Goal: Transaction & Acquisition: Download file/media

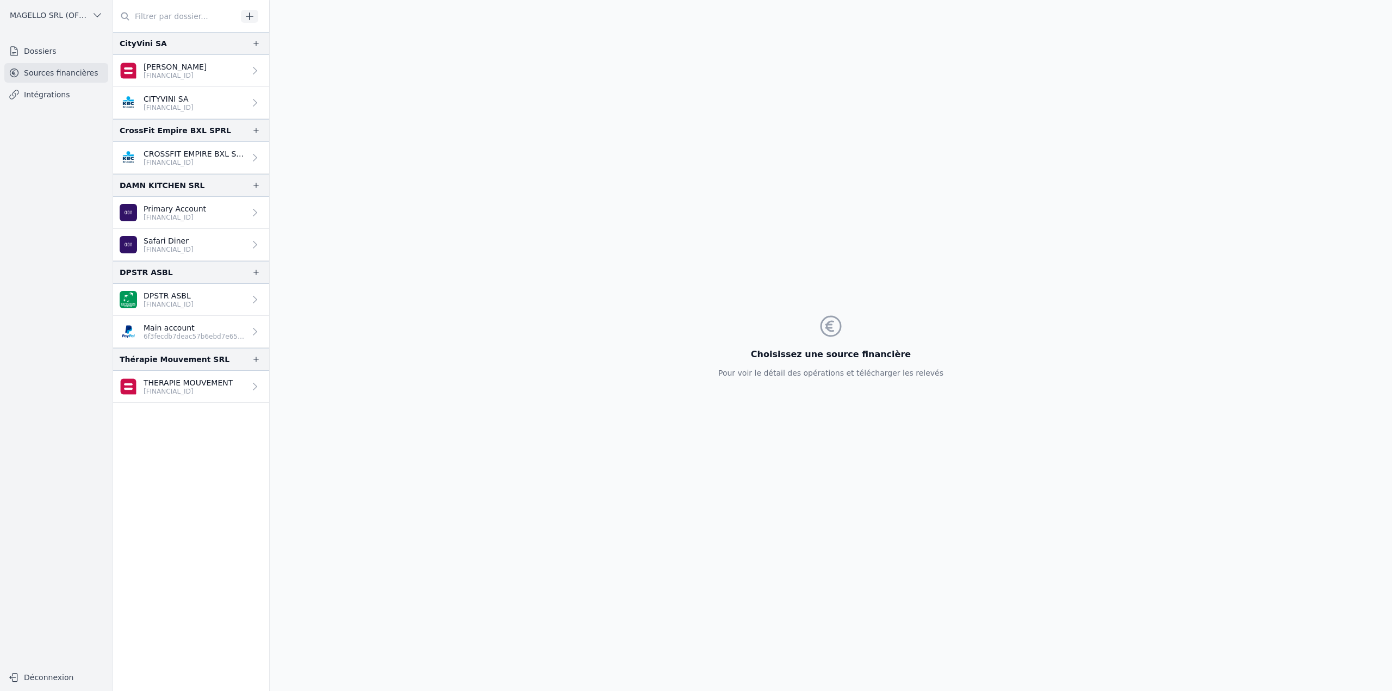
click at [216, 71] on link "[PERSON_NAME] [FINANCIAL_ID]" at bounding box center [191, 71] width 156 height 32
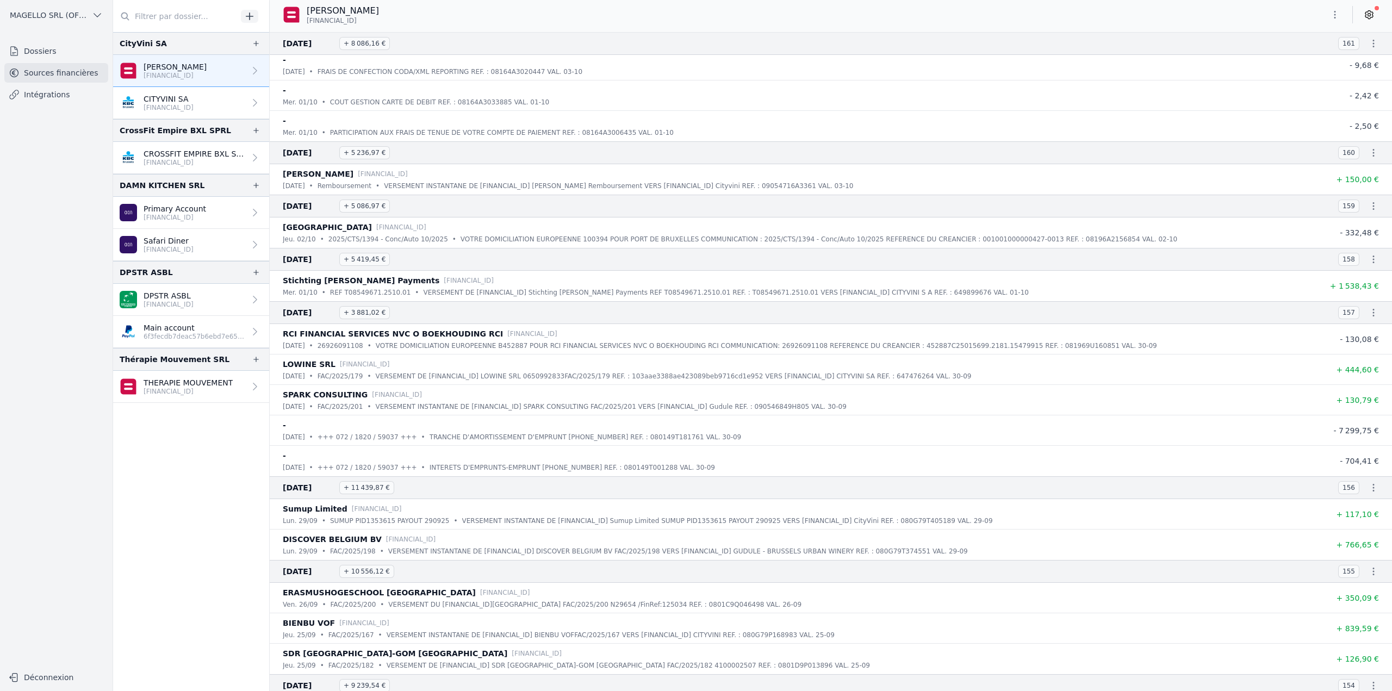
scroll to position [816, 0]
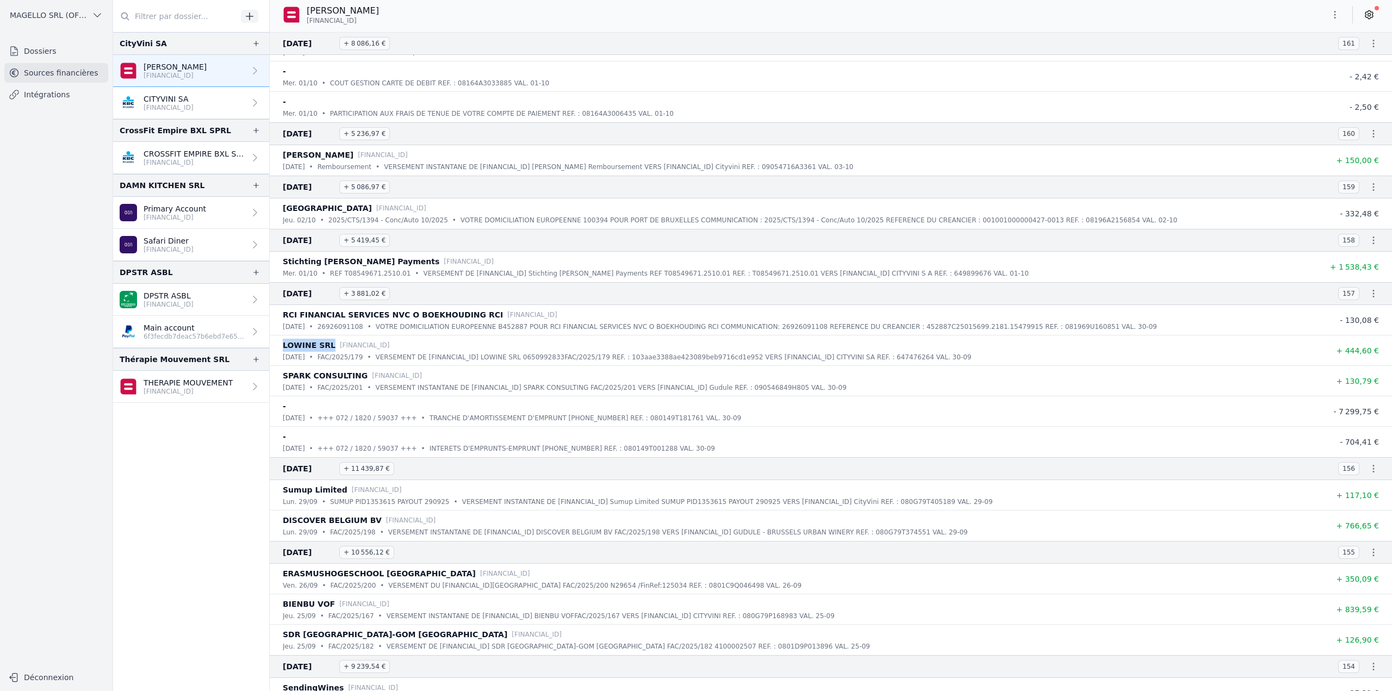
drag, startPoint x: 284, startPoint y: 346, endPoint x: 326, endPoint y: 345, distance: 41.9
click at [326, 345] on p "LOWINE SRL" at bounding box center [309, 345] width 53 height 13
copy p "LOWINE SRL"
click at [194, 100] on p "CITYVINI SA" at bounding box center [169, 99] width 50 height 11
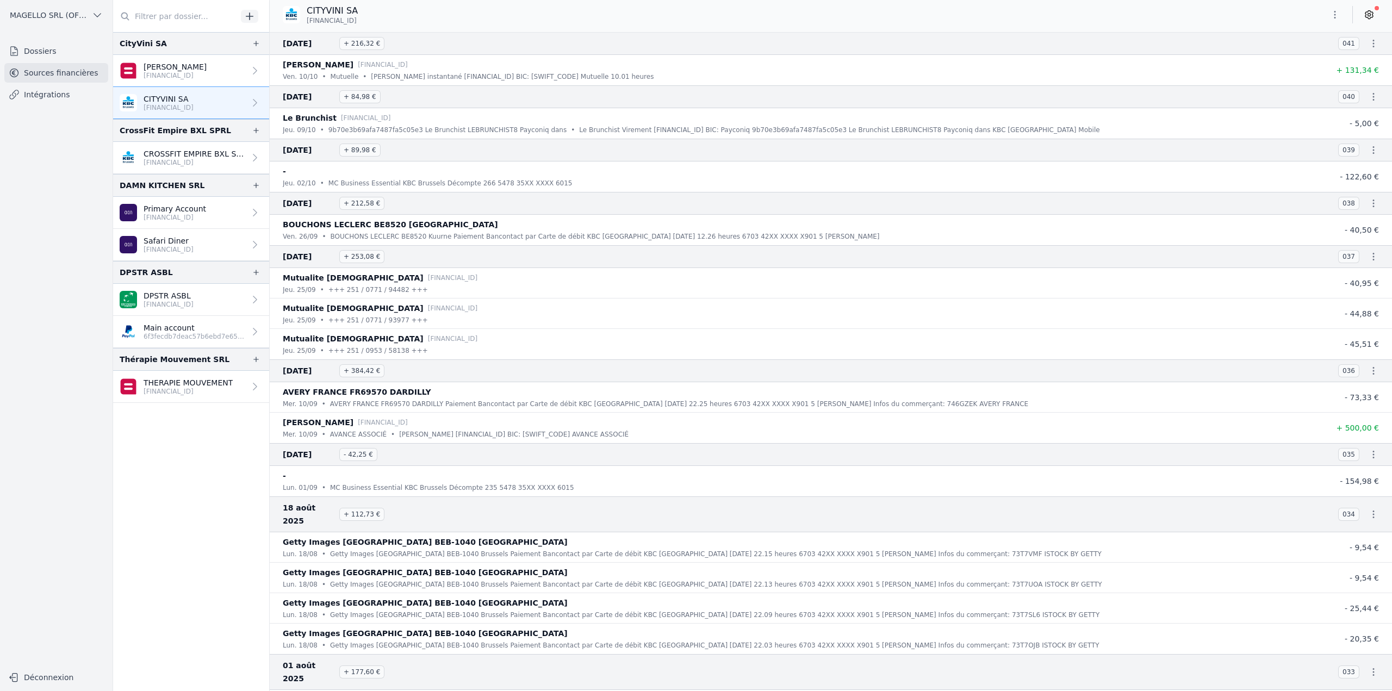
drag, startPoint x: 284, startPoint y: 97, endPoint x: 315, endPoint y: 97, distance: 31.0
click at [315, 97] on span "[DATE]" at bounding box center [309, 96] width 52 height 13
click at [1332, 16] on icon "button" at bounding box center [1334, 14] width 11 height 11
click at [1303, 61] on button "Exporter" at bounding box center [1309, 58] width 78 height 20
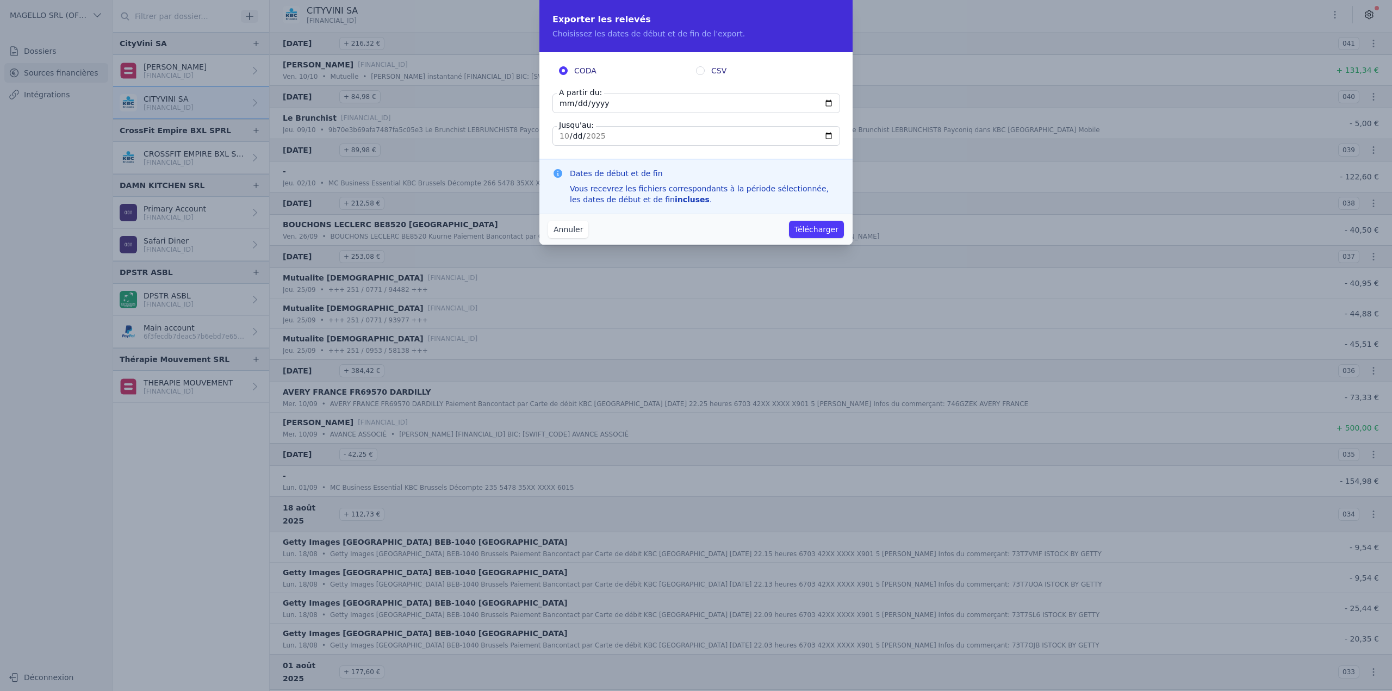
click at [701, 70] on input "CSV" at bounding box center [700, 70] width 9 height 9
radio input "true"
radio input "false"
click at [826, 103] on input "[DATE]" at bounding box center [696, 104] width 288 height 20
type input "[DATE]"
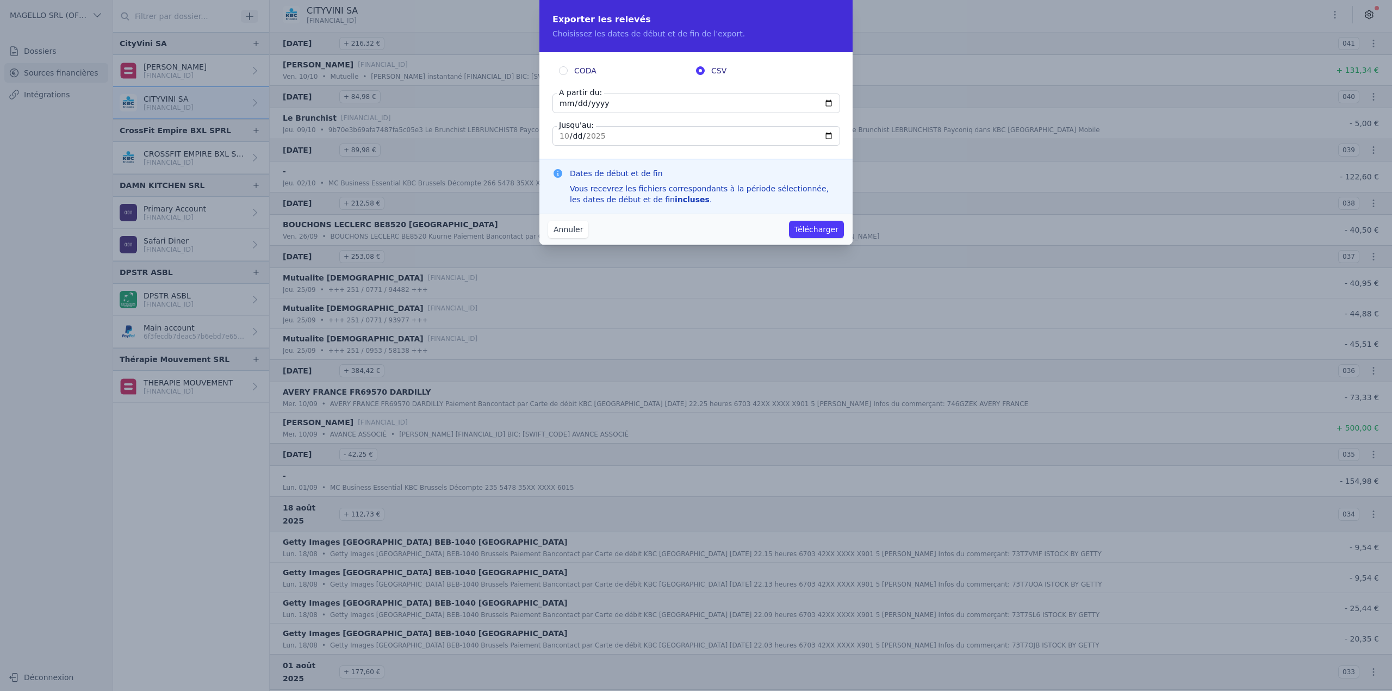
click at [732, 145] on input "[DATE]" at bounding box center [696, 136] width 288 height 20
click at [829, 232] on button "Télécharger" at bounding box center [816, 229] width 55 height 17
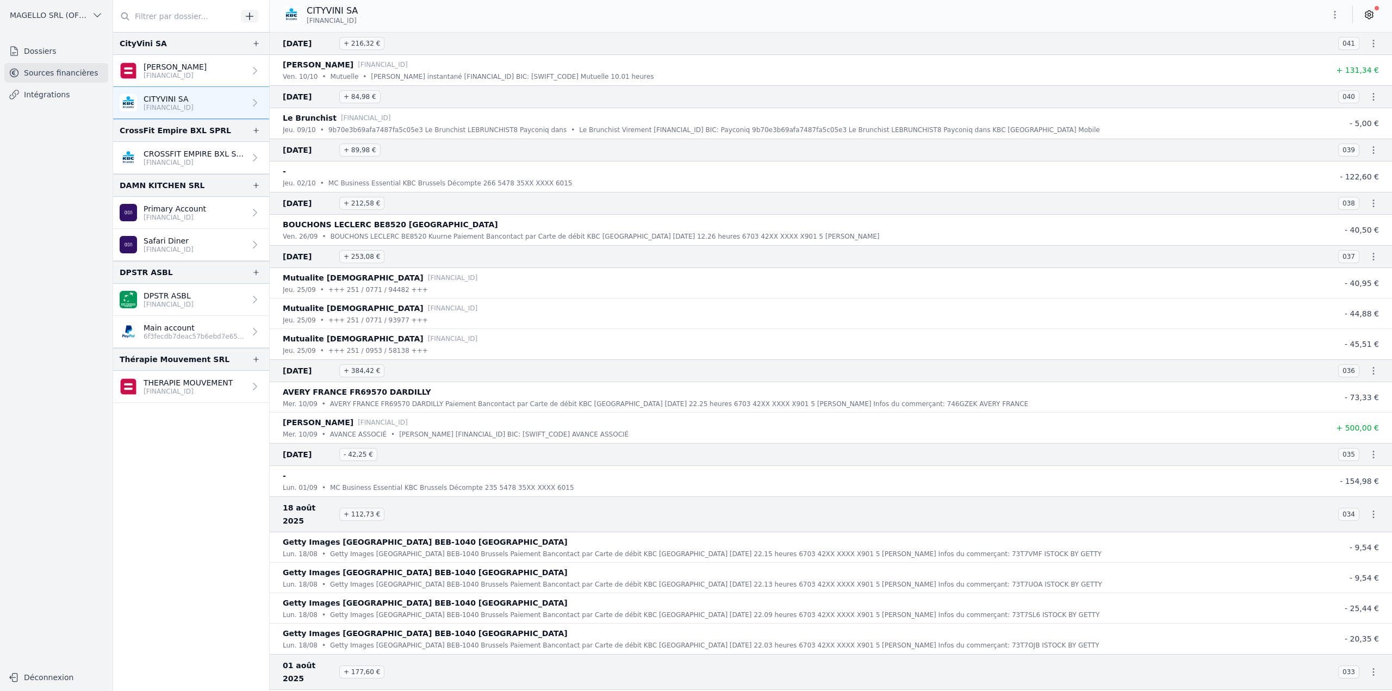
click at [216, 79] on link "[PERSON_NAME] [FINANCIAL_ID]" at bounding box center [191, 71] width 156 height 32
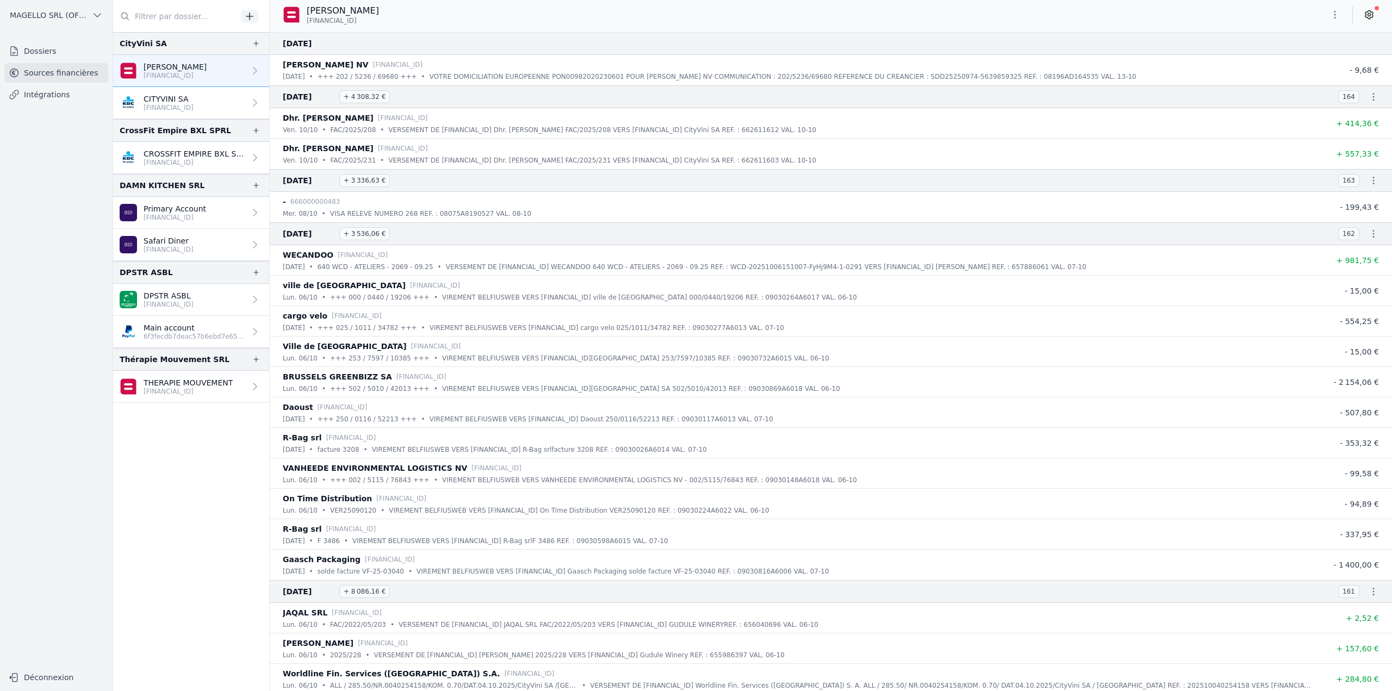
click at [1332, 13] on icon "button" at bounding box center [1334, 14] width 11 height 11
click at [1309, 57] on button "Exporter" at bounding box center [1309, 58] width 78 height 20
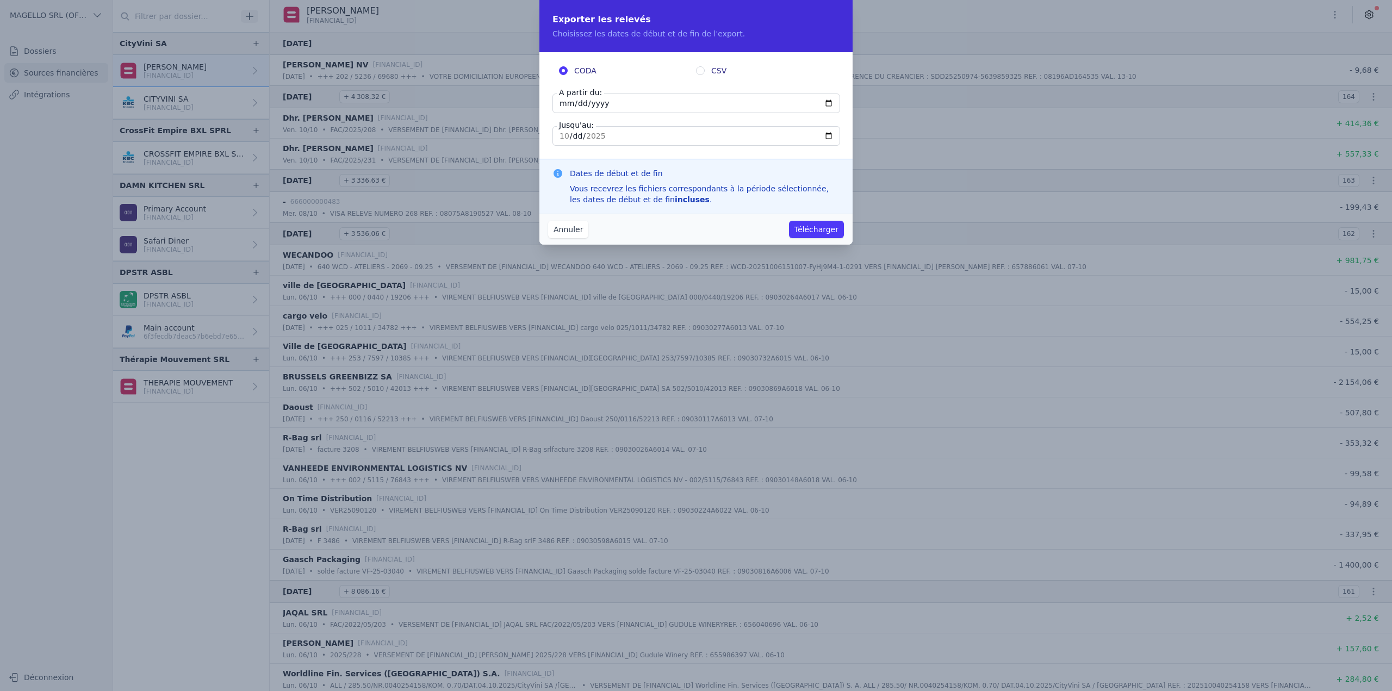
click at [580, 107] on input "[DATE]" at bounding box center [696, 104] width 288 height 20
click at [823, 104] on input "[DATE]" at bounding box center [696, 104] width 288 height 20
click at [829, 104] on input "[DATE]" at bounding box center [696, 104] width 288 height 20
type input "[DATE]"
click at [709, 72] on label "CSV" at bounding box center [764, 70] width 137 height 11
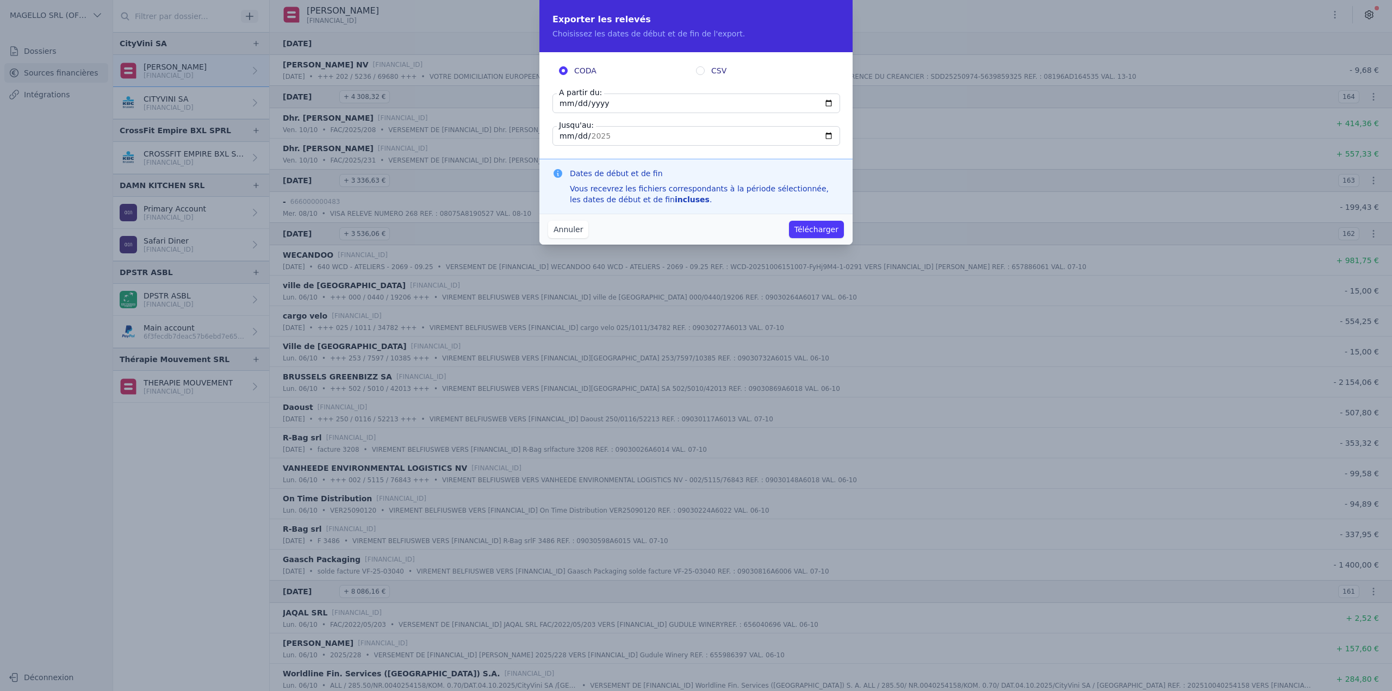
click at [705, 72] on input "CSV" at bounding box center [700, 70] width 9 height 9
radio input "true"
radio input "false"
click at [808, 231] on button "Télécharger" at bounding box center [816, 229] width 55 height 17
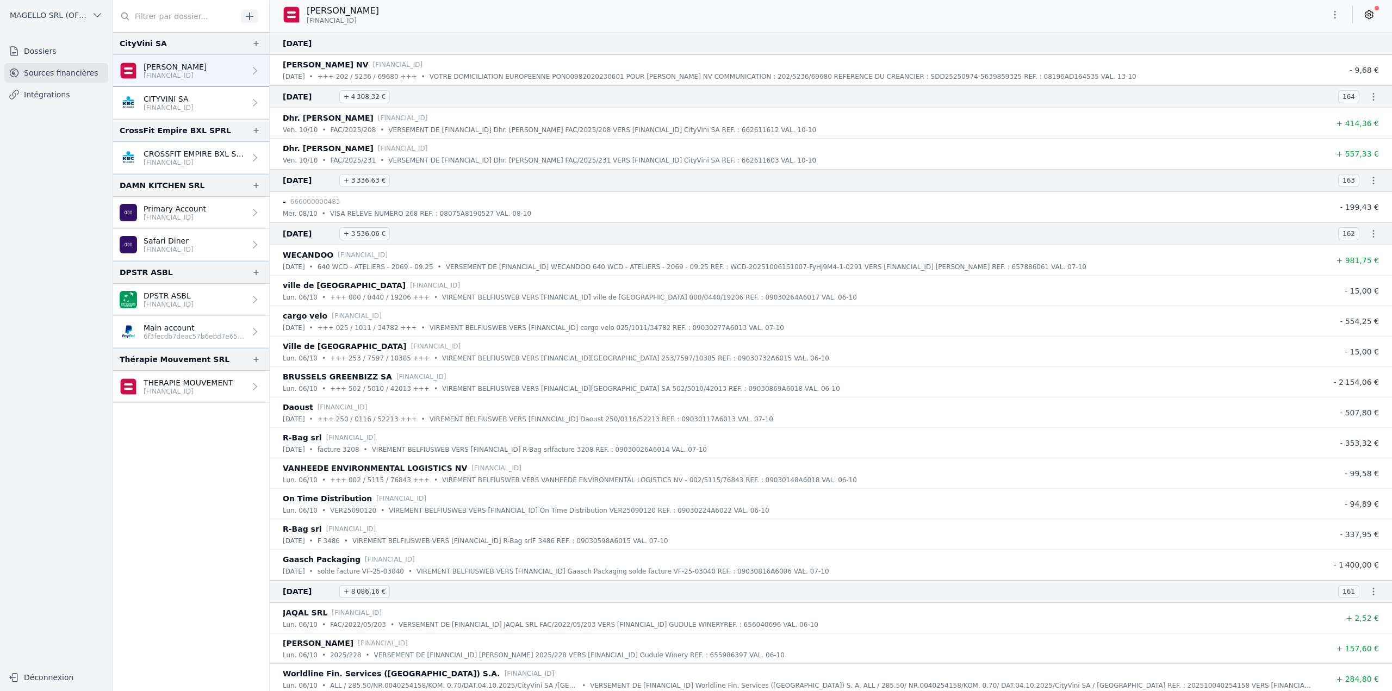
click at [226, 251] on link "Safari Diner [FINANCIAL_ID]" at bounding box center [191, 245] width 156 height 32
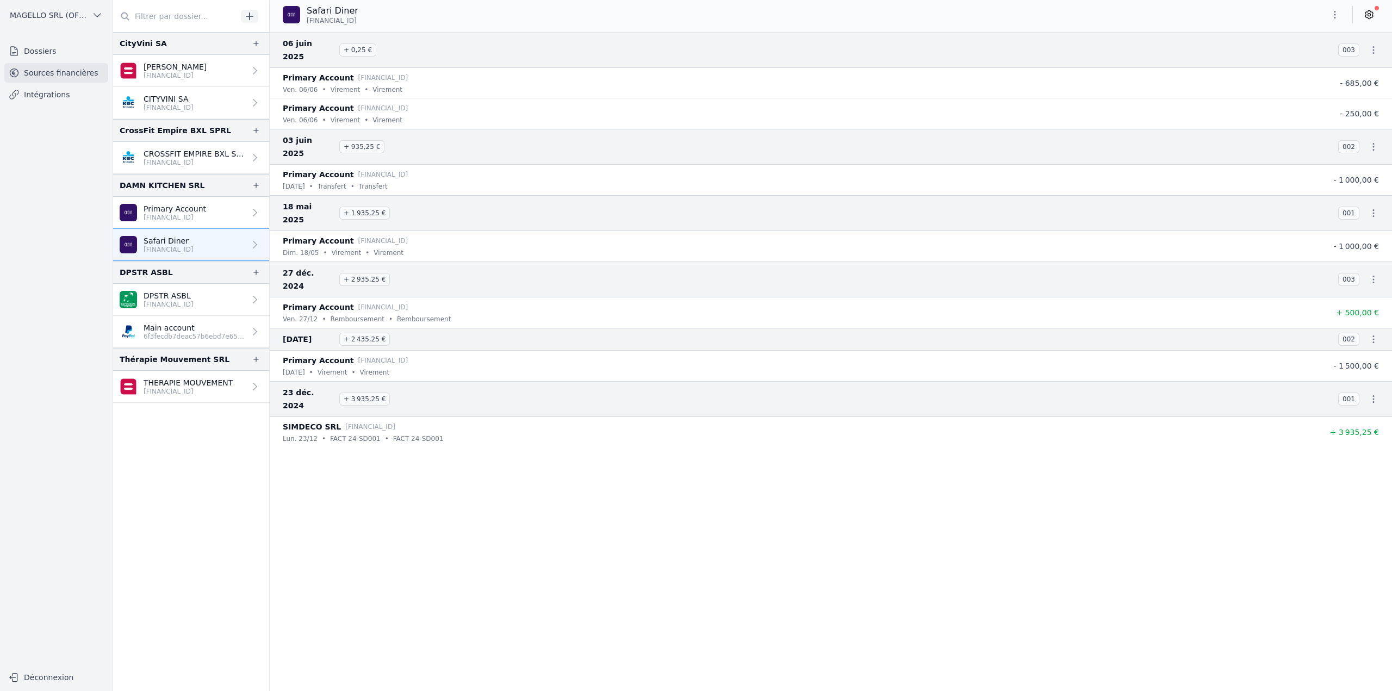
click at [228, 213] on link "Primary Account BE42 6484 1335 4354" at bounding box center [191, 213] width 156 height 32
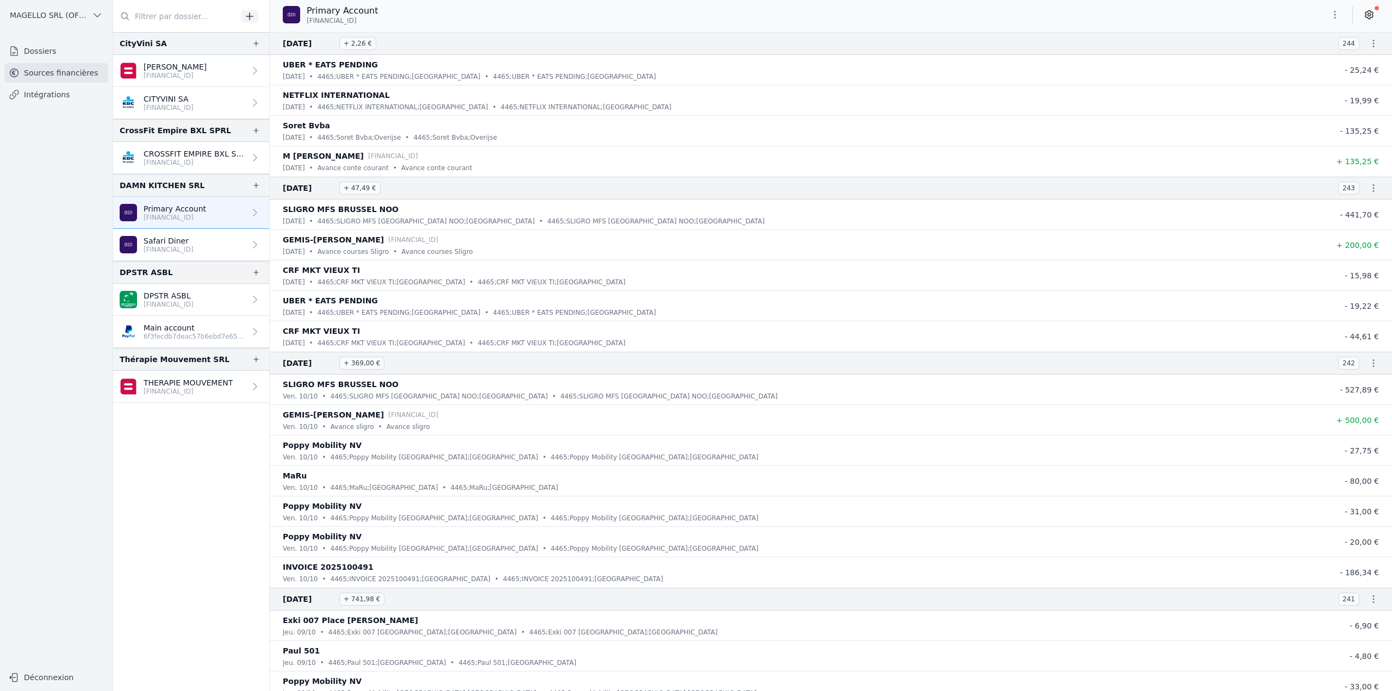
click at [1330, 14] on icon "button" at bounding box center [1334, 14] width 11 height 11
click at [1299, 61] on button "Exporter" at bounding box center [1309, 58] width 78 height 20
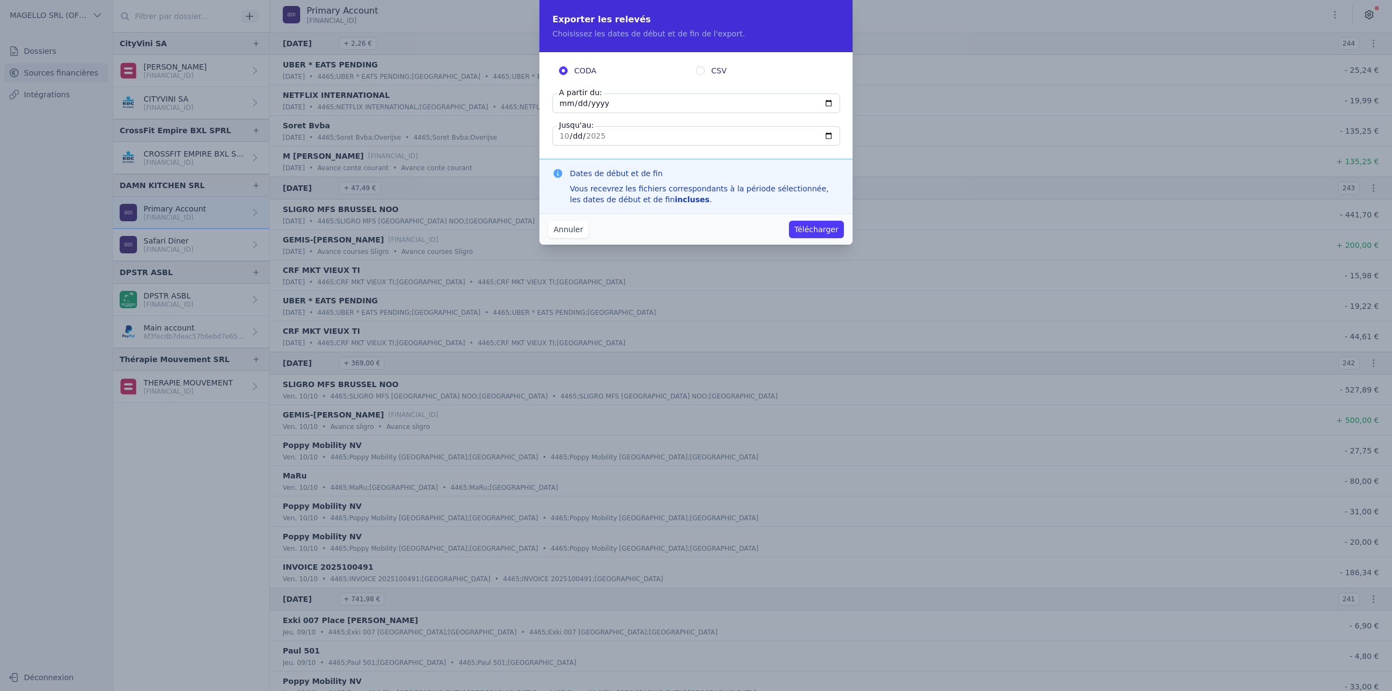
click at [701, 71] on input "CSV" at bounding box center [700, 70] width 9 height 9
radio input "true"
radio input "false"
click at [681, 115] on fieldset "CODA CSV A partir du: 2025-10-12 Jusqu'au: 2025-10-12" at bounding box center [695, 105] width 287 height 80
click at [681, 108] on input "2025-10-12" at bounding box center [696, 104] width 288 height 20
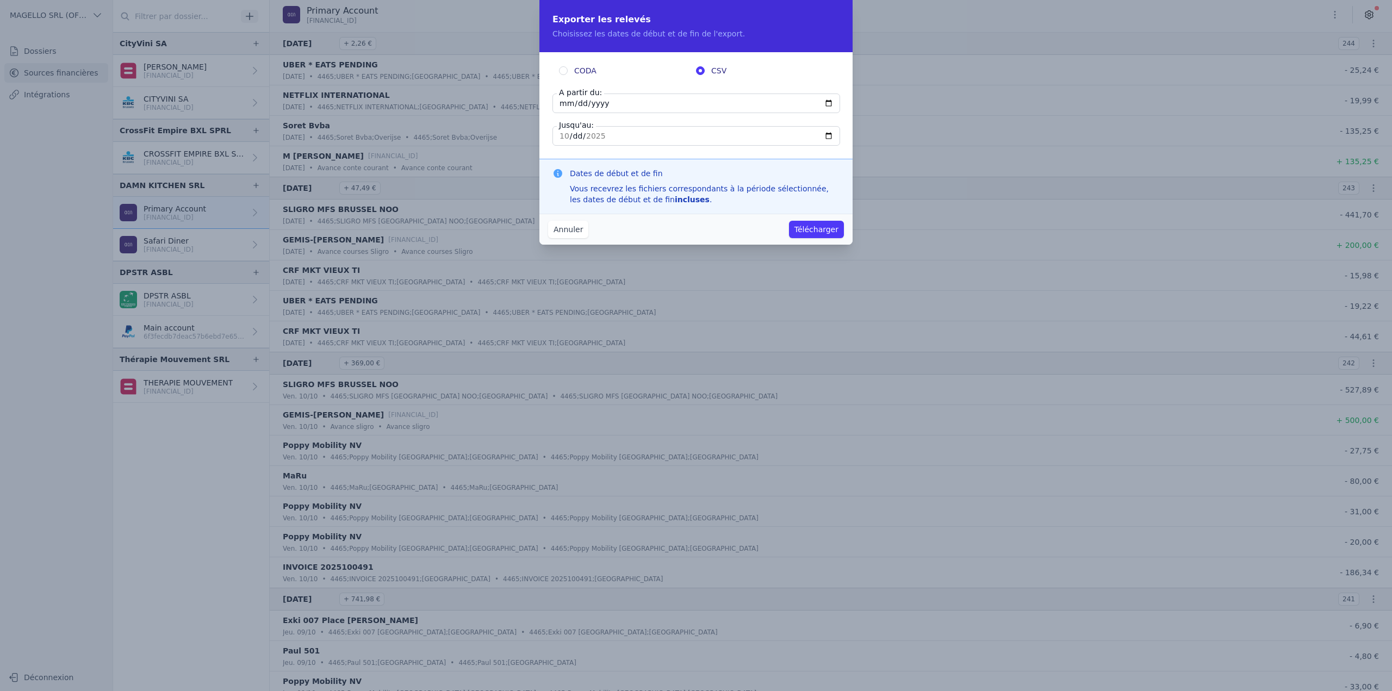
click at [823, 102] on input "2025-10-12" at bounding box center [696, 104] width 288 height 20
click at [828, 102] on input "2025-10-12" at bounding box center [696, 104] width 288 height 20
type input "2025-08-21"
click at [820, 229] on button "Télécharger" at bounding box center [816, 229] width 55 height 17
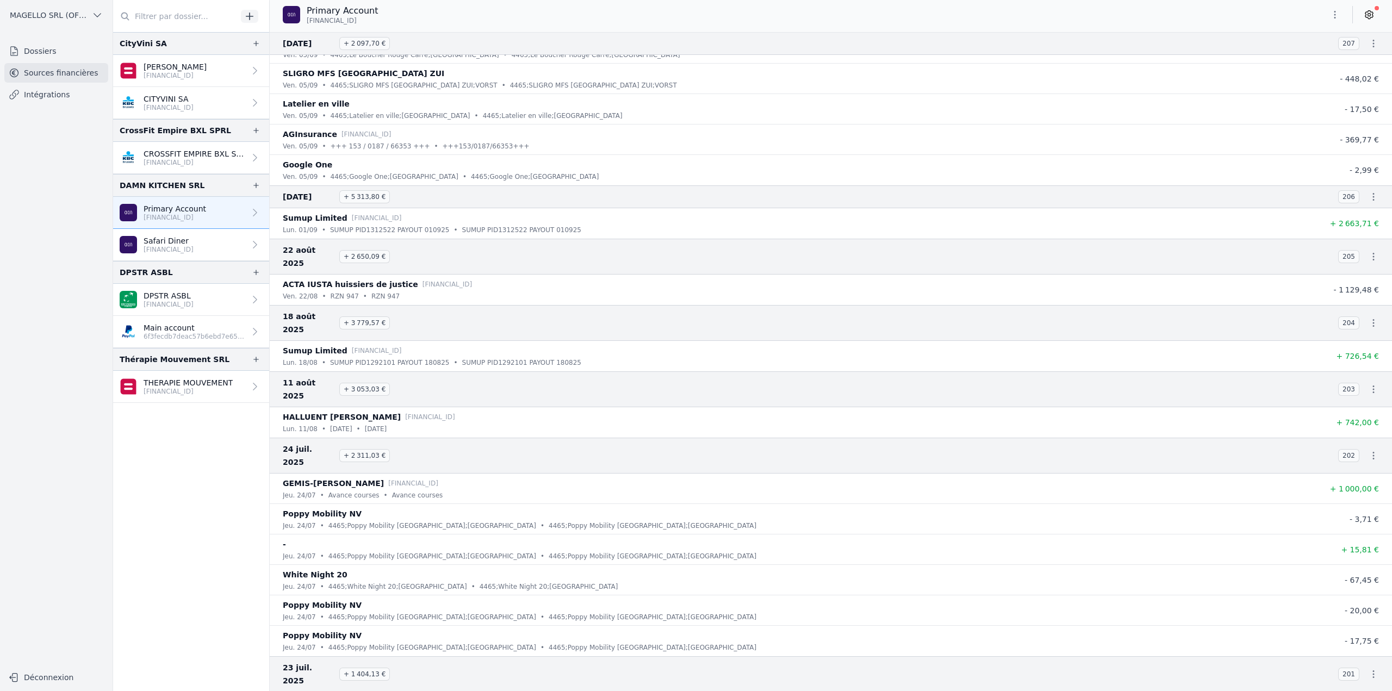
scroll to position [11309, 0]
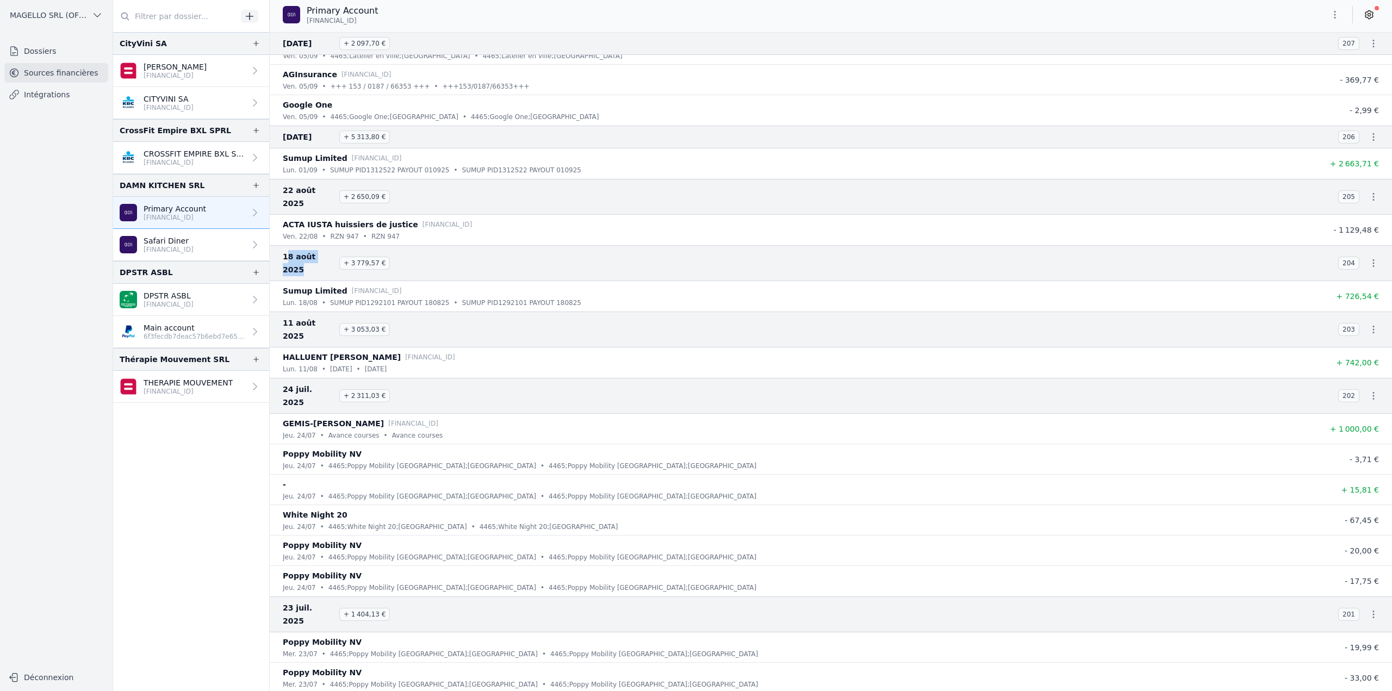
drag, startPoint x: 288, startPoint y: 244, endPoint x: 343, endPoint y: 245, distance: 55.5
click at [343, 250] on h3 "18 août 2025 + 3 779,57 €" at bounding box center [804, 263] width 1042 height 26
drag, startPoint x: 291, startPoint y: 188, endPoint x: 355, endPoint y: 191, distance: 64.2
click at [355, 191] on h3 "22 août 2025 + 2 650,09 €" at bounding box center [804, 197] width 1042 height 26
